Goal: Task Accomplishment & Management: Manage account settings

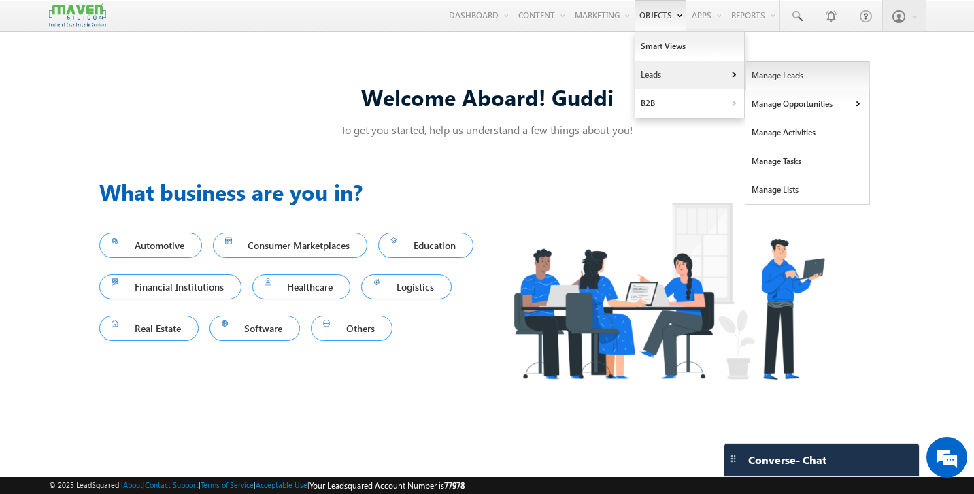
click at [758, 74] on link "Manage Leads" at bounding box center [807, 75] width 124 height 29
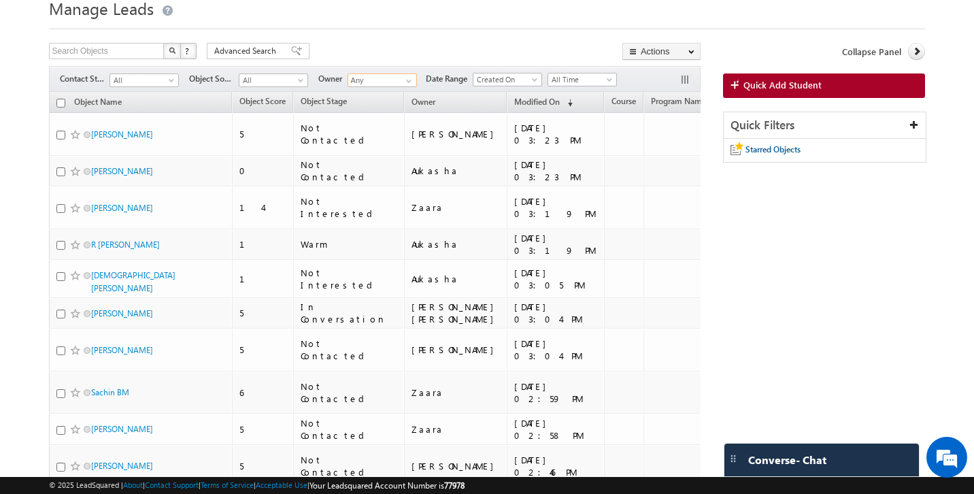
click at [383, 84] on input "Any" at bounding box center [381, 80] width 69 height 14
click at [375, 97] on link "Komal lsq4@maven-silicon.com" at bounding box center [415, 100] width 136 height 26
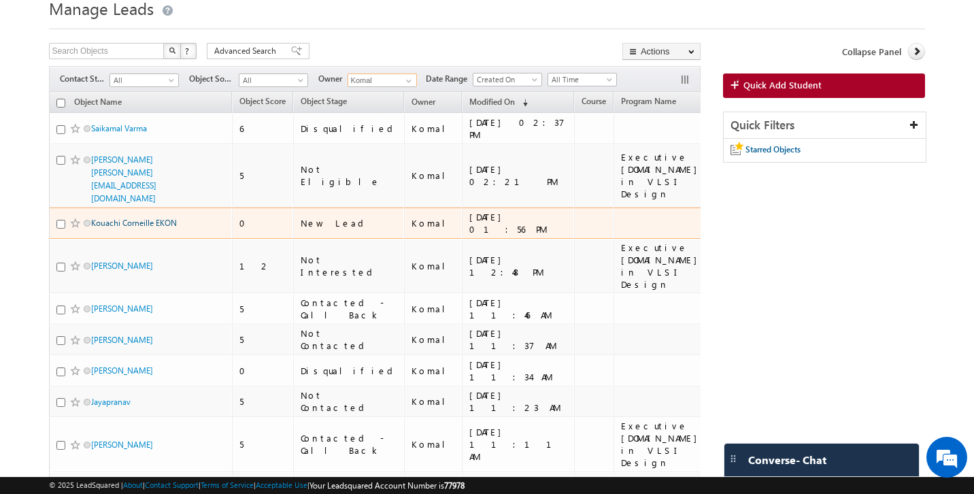
type input "Komal"
click at [120, 218] on link "Kouachi Corneille EKON" at bounding box center [134, 223] width 86 height 10
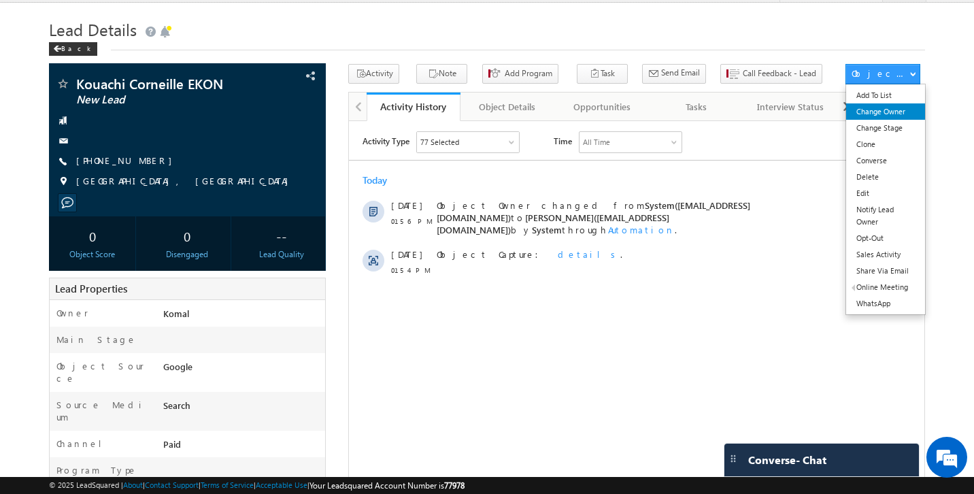
click at [892, 118] on link "Change Owner" at bounding box center [885, 111] width 79 height 16
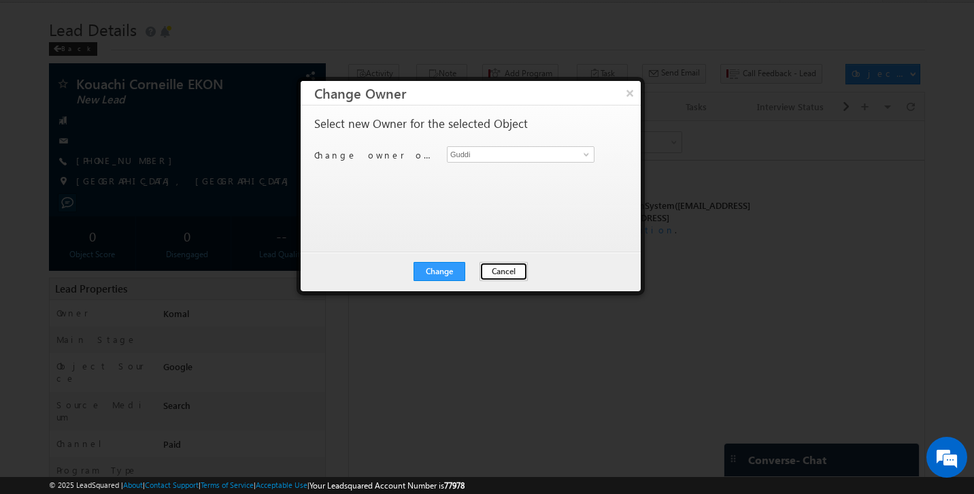
click at [503, 279] on button "Cancel" at bounding box center [503, 271] width 48 height 19
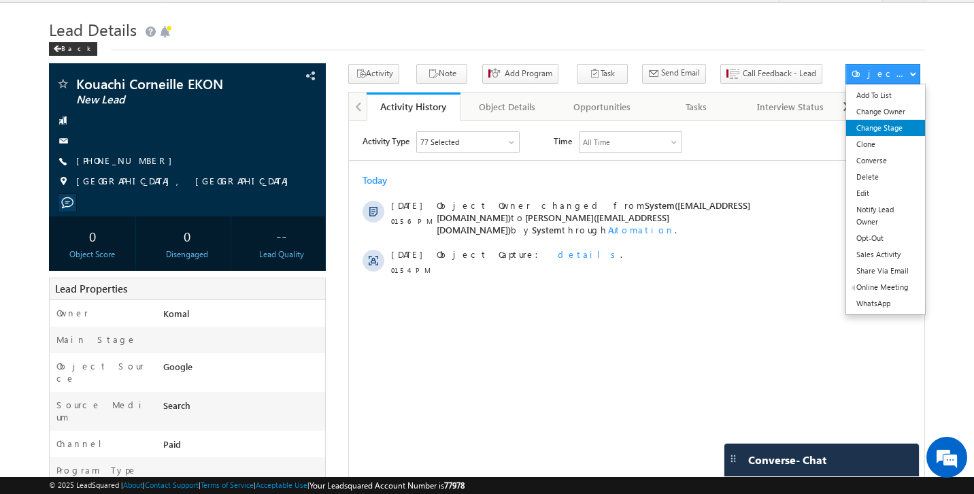
click at [896, 134] on link "Change Stage" at bounding box center [885, 128] width 79 height 16
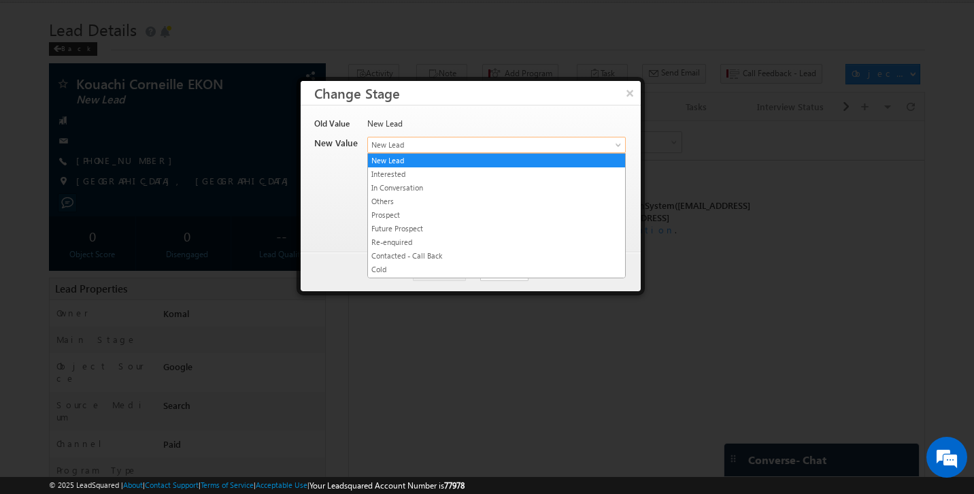
click at [522, 151] on link "New Lead" at bounding box center [496, 145] width 258 height 16
click at [780, 150] on div at bounding box center [487, 247] width 974 height 494
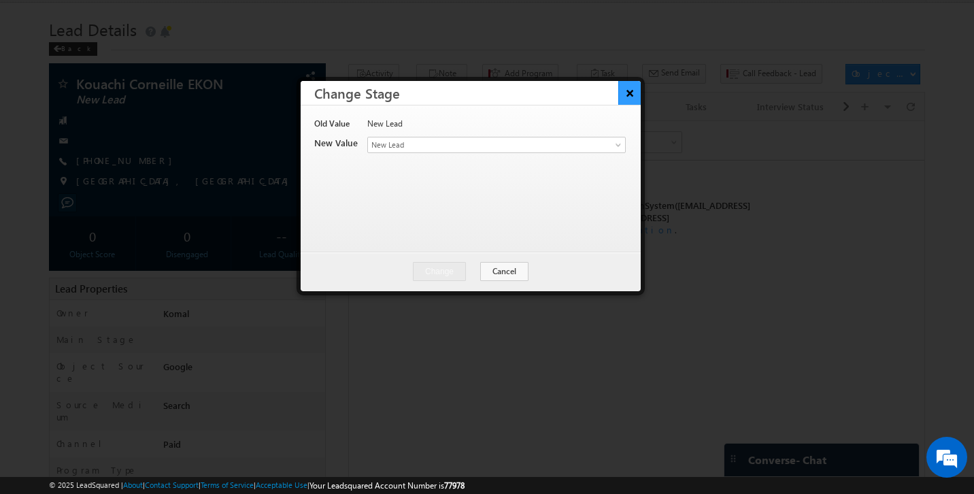
click at [639, 95] on button "×" at bounding box center [629, 93] width 22 height 24
